Goal: Information Seeking & Learning: Find specific fact

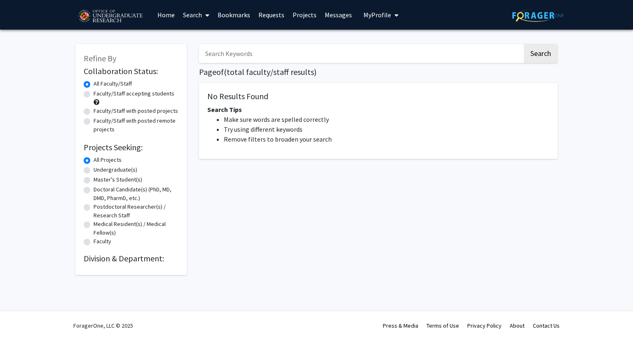
click at [234, 49] on input "Search Keywords" at bounding box center [360, 53] width 323 height 19
click at [524, 44] on button "Search" at bounding box center [541, 53] width 34 height 19
click at [234, 51] on input "howeel" at bounding box center [360, 53] width 323 height 19
click at [524, 44] on button "Search" at bounding box center [541, 53] width 34 height 19
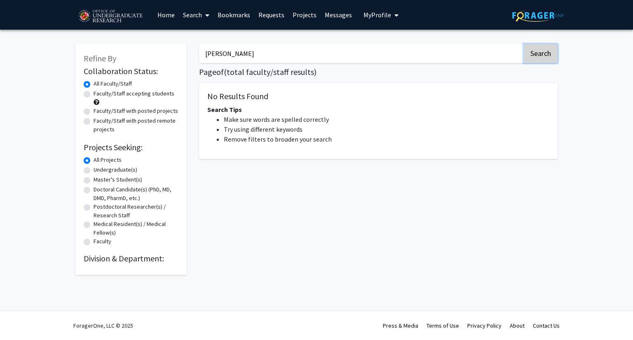
click at [536, 55] on button "Search" at bounding box center [541, 53] width 34 height 19
click at [196, 10] on link "Search" at bounding box center [196, 14] width 35 height 29
click at [208, 38] on span "Faculty/Staff" at bounding box center [209, 38] width 61 height 16
click at [540, 45] on button "Search" at bounding box center [541, 53] width 34 height 19
drag, startPoint x: 263, startPoint y: 49, endPoint x: 181, endPoint y: 22, distance: 85.8
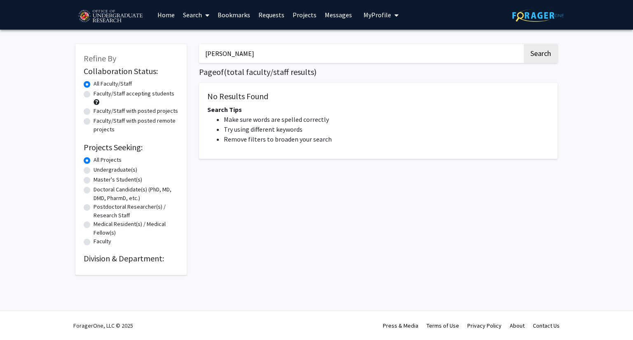
click at [181, 22] on div "Skip navigation Home Search Bookmarks Requests Projects Messages My Profile [PE…" at bounding box center [316, 170] width 633 height 340
type input "[PERSON_NAME]"
click at [524, 44] on button "Search" at bounding box center [541, 53] width 34 height 19
click at [102, 20] on img at bounding box center [110, 16] width 70 height 21
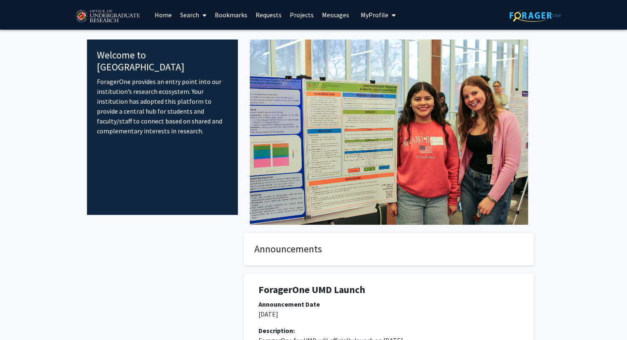
click at [195, 6] on link "Search" at bounding box center [193, 14] width 35 height 29
click at [198, 43] on span "Faculty/Staff" at bounding box center [206, 38] width 61 height 16
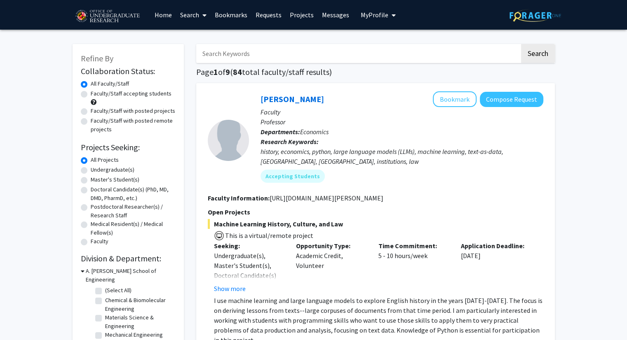
click at [231, 56] on input "Search Keywords" at bounding box center [357, 53] width 323 height 19
type input "[PERSON_NAME]"
click at [521, 44] on button "Search" at bounding box center [538, 53] width 34 height 19
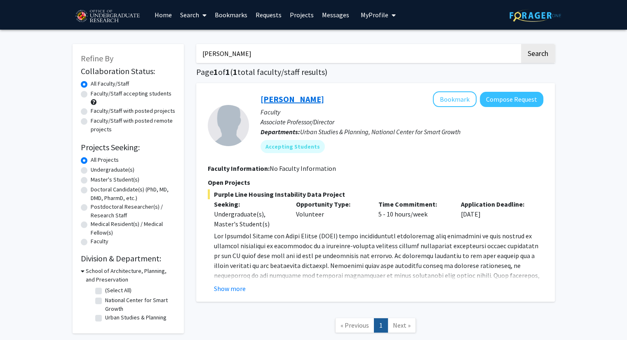
click at [279, 98] on link "[PERSON_NAME]" at bounding box center [291, 99] width 63 height 10
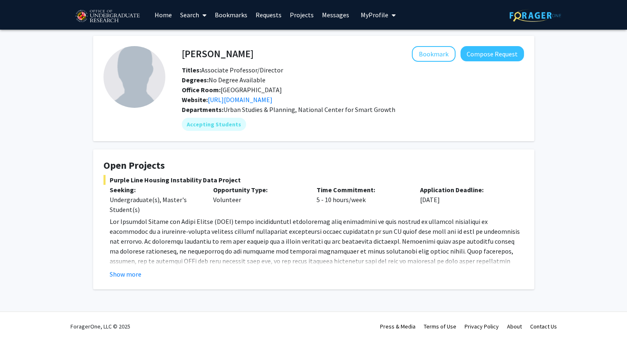
scroll to position [0, 0]
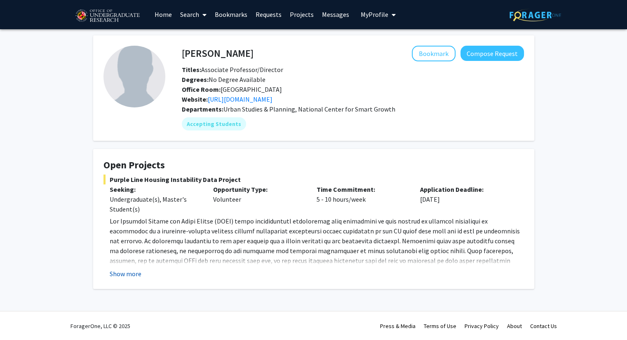
click at [119, 274] on button "Show more" at bounding box center [126, 274] width 32 height 10
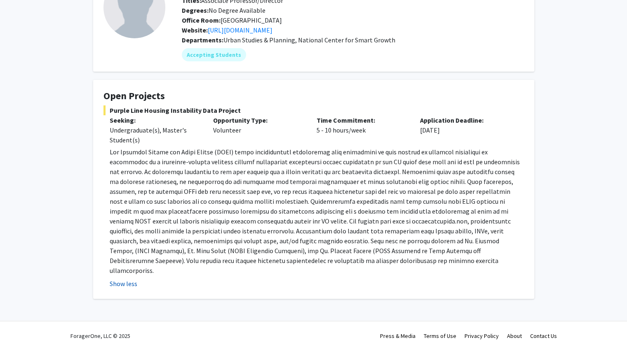
scroll to position [69, 0]
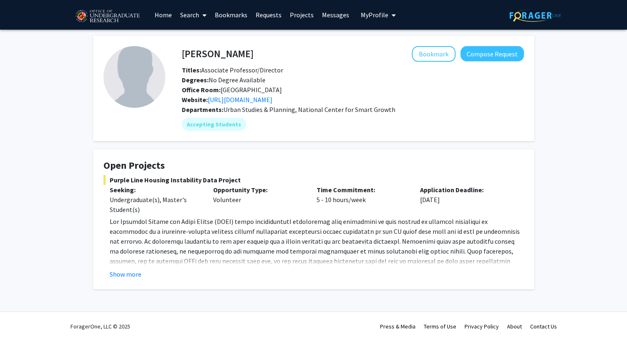
click at [549, 130] on div "[PERSON_NAME] Bookmark Compose Request Titles: Associate Professor/Director Deg…" at bounding box center [313, 173] width 627 height 287
